Goal: Task Accomplishment & Management: Manage account settings

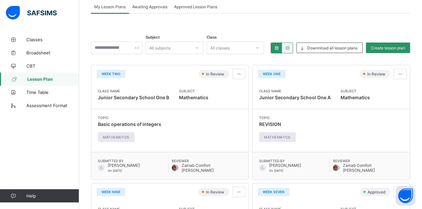
scroll to position [43, 0]
click at [32, 66] on span "CBT" at bounding box center [52, 65] width 53 height 5
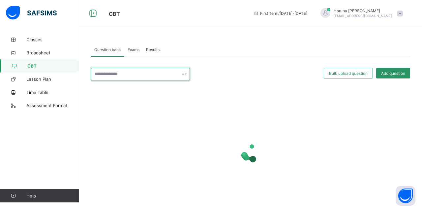
click at [157, 74] on input "text" at bounding box center [140, 74] width 99 height 13
click at [144, 72] on input "text" at bounding box center [140, 74] width 99 height 13
click at [141, 72] on input "text" at bounding box center [140, 74] width 99 height 13
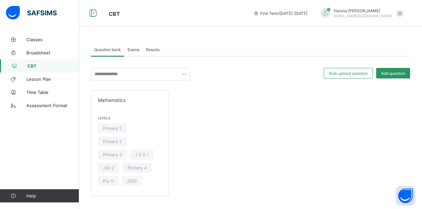
click at [211, 69] on div at bounding box center [256, 74] width 127 height 13
click at [109, 166] on span "JSS 2" at bounding box center [109, 167] width 12 height 5
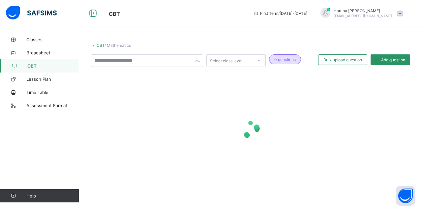
click at [35, 43] on link "Classes" at bounding box center [39, 39] width 79 height 13
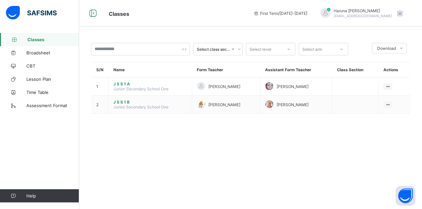
click at [0, 0] on ul "View Class" at bounding box center [0, 0] width 0 height 0
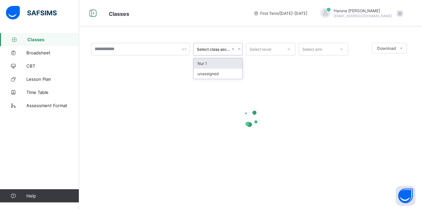
click at [263, 74] on div at bounding box center [250, 117] width 319 height 125
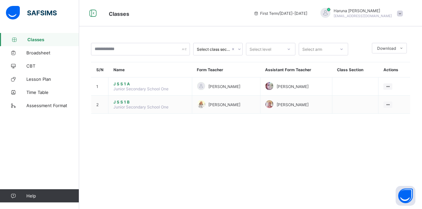
click at [0, 0] on ul "View Class" at bounding box center [0, 0] width 0 height 0
click at [0, 0] on li "View Class" at bounding box center [0, 0] width 0 height 0
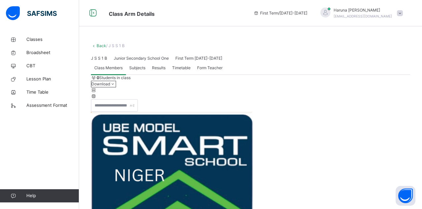
scroll to position [72, 0]
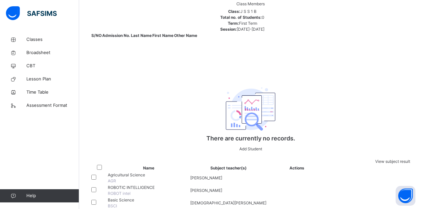
scroll to position [360, 0]
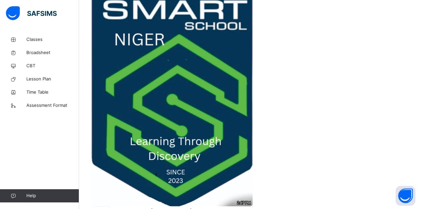
scroll to position [0, 0]
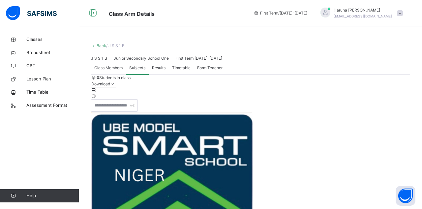
click at [34, 38] on span "Classes" at bounding box center [52, 39] width 53 height 7
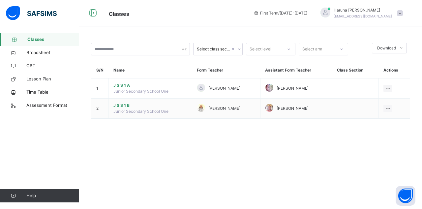
click at [263, 107] on icon at bounding box center [388, 108] width 6 height 5
click at [263, 150] on div "Select class section Select level Select arm Download Pdf Report Excel Report S…" at bounding box center [250, 104] width 343 height 209
click at [43, 53] on span "Broadsheet" at bounding box center [52, 52] width 53 height 7
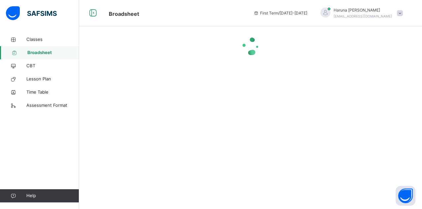
click at [35, 68] on span "CBT" at bounding box center [52, 66] width 53 height 7
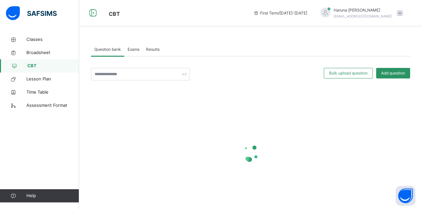
click at [263, 76] on div "Add question" at bounding box center [393, 73] width 34 height 11
click at [263, 72] on span "Bulk upload question" at bounding box center [348, 73] width 39 height 6
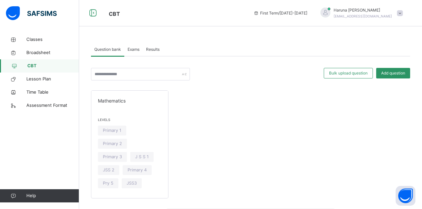
scroll to position [228, 0]
click at [113, 169] on span "JSS 2" at bounding box center [109, 170] width 12 height 6
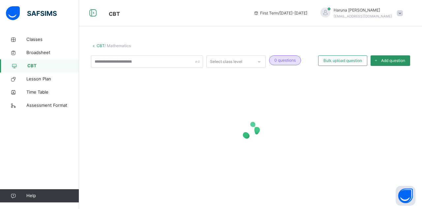
click at [32, 38] on span "Classes" at bounding box center [52, 39] width 53 height 7
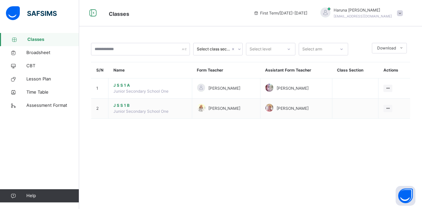
click at [0, 0] on ul "View Class" at bounding box center [0, 0] width 0 height 0
click at [0, 0] on div "View Class" at bounding box center [0, 0] width 0 height 0
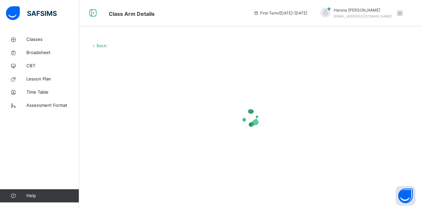
click at [36, 36] on link "Classes" at bounding box center [39, 39] width 79 height 13
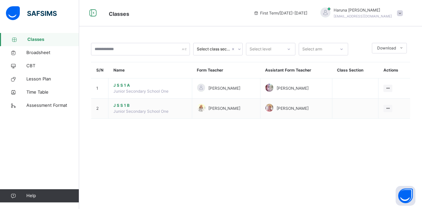
click at [31, 69] on span "CBT" at bounding box center [52, 66] width 53 height 7
click at [30, 66] on span "CBT" at bounding box center [52, 66] width 53 height 7
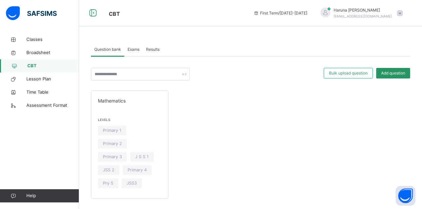
click at [28, 43] on link "Classes" at bounding box center [39, 39] width 79 height 13
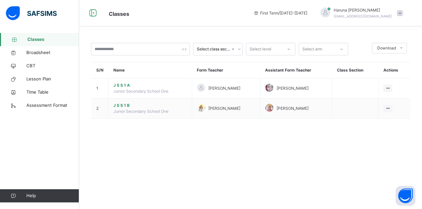
click at [29, 42] on span "Classes" at bounding box center [53, 39] width 52 height 7
click at [37, 40] on span "Classes" at bounding box center [53, 39] width 52 height 7
click at [27, 42] on span "Classes" at bounding box center [53, 39] width 52 height 7
click at [23, 55] on icon at bounding box center [13, 52] width 26 height 5
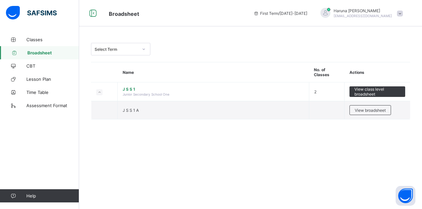
click at [46, 81] on span "Lesson Plan" at bounding box center [52, 78] width 53 height 5
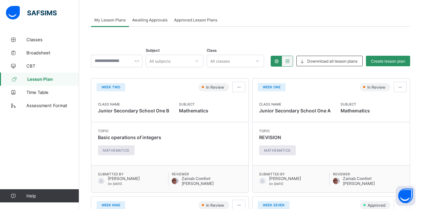
scroll to position [16, 0]
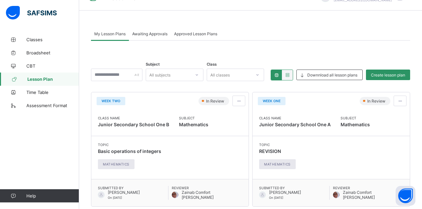
click at [394, 78] on div "Create lesson plan" at bounding box center [388, 75] width 44 height 11
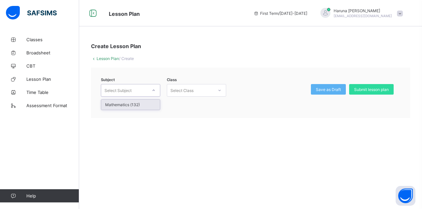
click at [132, 100] on div "Mathematics (132)" at bounding box center [130, 105] width 59 height 10
click at [248, 168] on div "Create Lesson Plan Lesson Plan / Create Subject Mathematics (132) Class 0 resul…" at bounding box center [250, 104] width 343 height 209
click at [399, 14] on span at bounding box center [400, 14] width 6 height 6
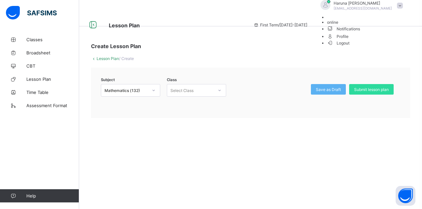
click at [350, 46] on span "Logout" at bounding box center [338, 43] width 23 height 7
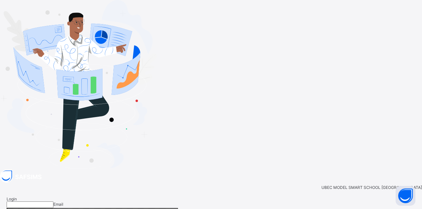
click at [53, 201] on input "email" at bounding box center [30, 204] width 47 height 7
type input "**********"
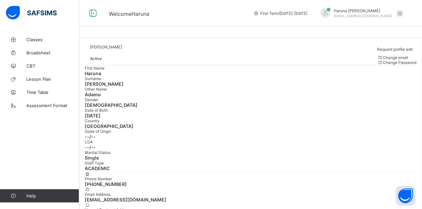
click at [33, 42] on link "Classes" at bounding box center [39, 39] width 79 height 13
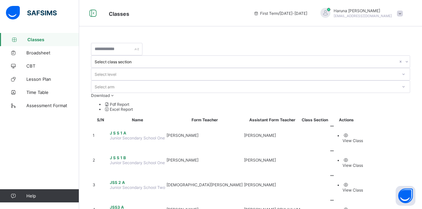
click at [363, 182] on ul "View Class" at bounding box center [346, 187] width 34 height 11
click at [363, 187] on div "View Class" at bounding box center [352, 189] width 20 height 5
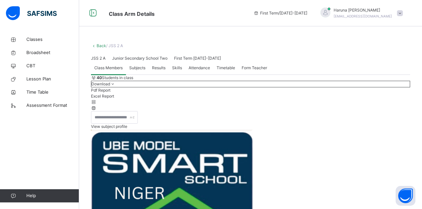
scroll to position [71, 0]
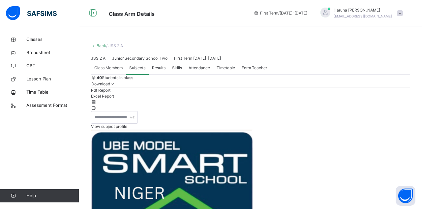
click at [43, 73] on link "Lesson Plan" at bounding box center [39, 78] width 79 height 13
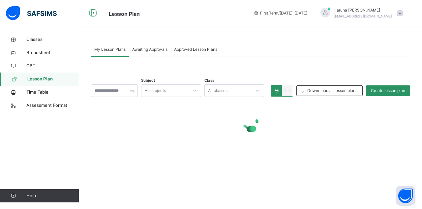
click at [43, 78] on span "Lesson Plan" at bounding box center [53, 79] width 52 height 7
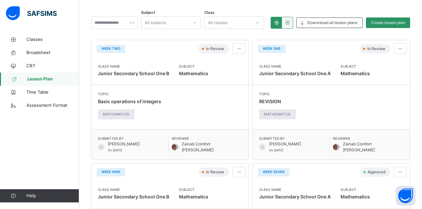
scroll to position [69, 0]
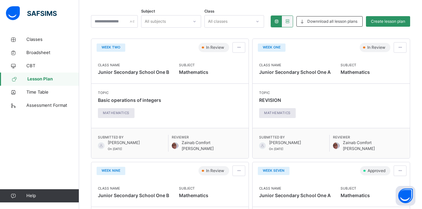
click at [238, 49] on span at bounding box center [239, 47] width 6 height 6
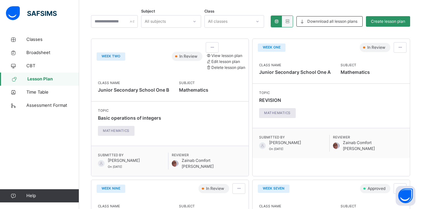
click at [221, 58] on span "View lesson plan" at bounding box center [224, 55] width 37 height 5
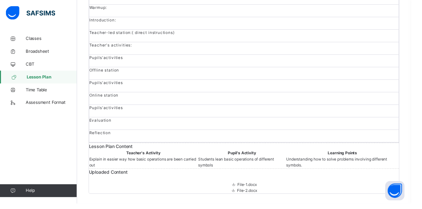
scroll to position [428, 0]
click at [237, 198] on span "File-2.docx" at bounding box center [250, 195] width 27 height 5
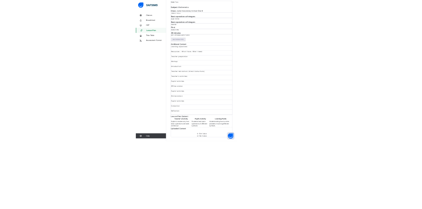
scroll to position [148, 0]
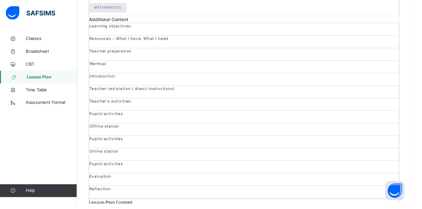
click at [28, 39] on span "Classes" at bounding box center [52, 39] width 53 height 7
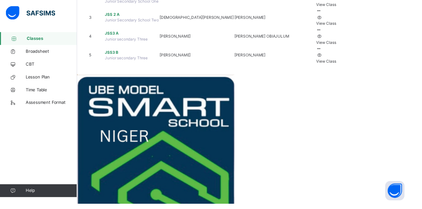
scroll to position [32, 0]
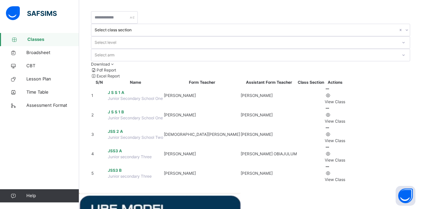
click at [330, 125] on icon at bounding box center [328, 127] width 6 height 5
click at [345, 131] on ul "View Class" at bounding box center [335, 137] width 20 height 13
click at [345, 138] on div "View Class" at bounding box center [335, 141] width 20 height 6
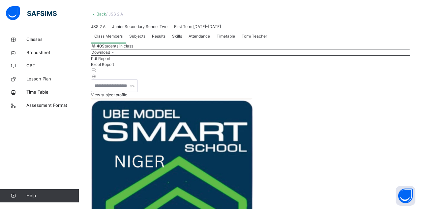
click at [134, 39] on span "Subjects" at bounding box center [137, 36] width 16 height 6
click at [34, 38] on span "Classes" at bounding box center [52, 39] width 53 height 7
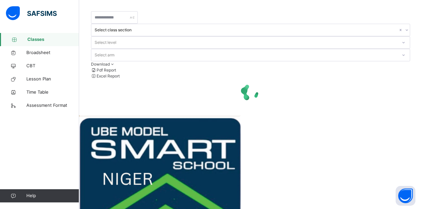
click at [34, 38] on span "Classes" at bounding box center [53, 39] width 52 height 7
